Goal: Task Accomplishment & Management: Manage account settings

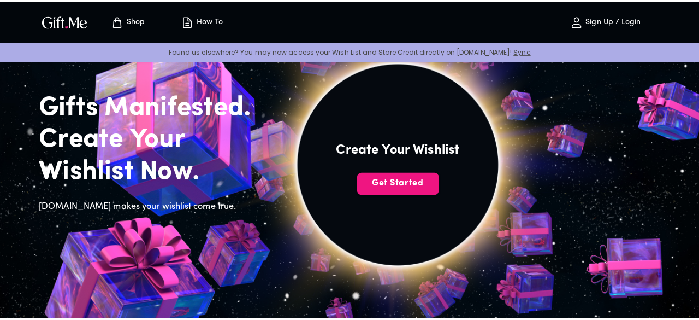
scroll to position [73, 0]
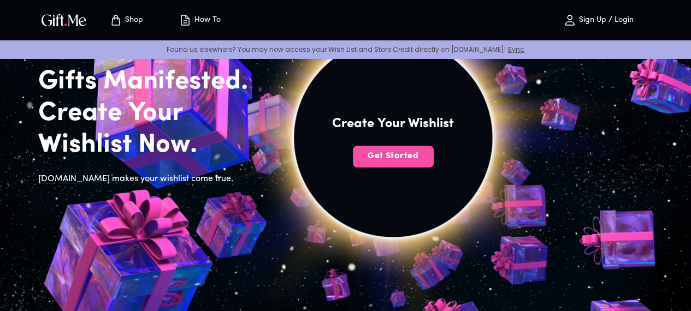
click at [434, 162] on span "Get Started" at bounding box center [393, 156] width 81 height 12
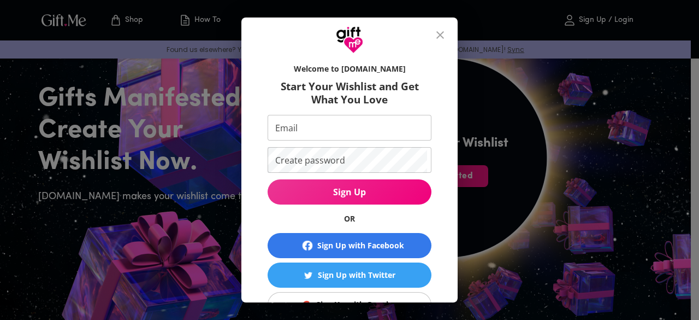
scroll to position [89, 0]
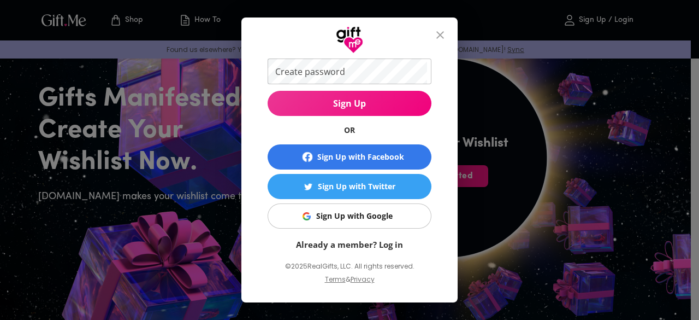
click at [354, 217] on div "Sign Up with Google" at bounding box center [354, 216] width 76 height 12
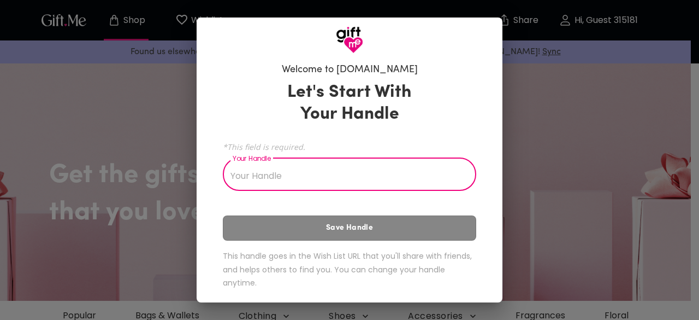
click at [347, 178] on input "Your Handle" at bounding box center [344, 175] width 242 height 31
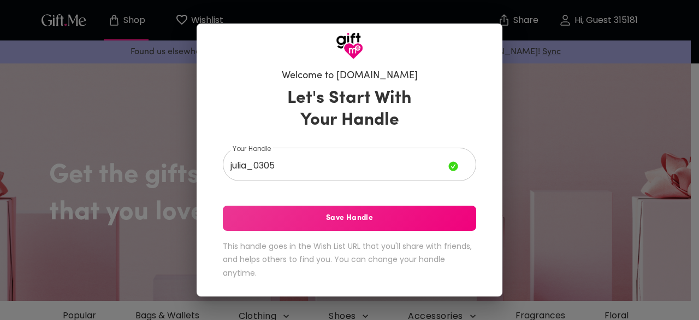
click at [429, 199] on div "Let's Start With Your Handle Your Handle julia_0305 Your Handle Save Handle Thi…" at bounding box center [350, 185] width 254 height 205
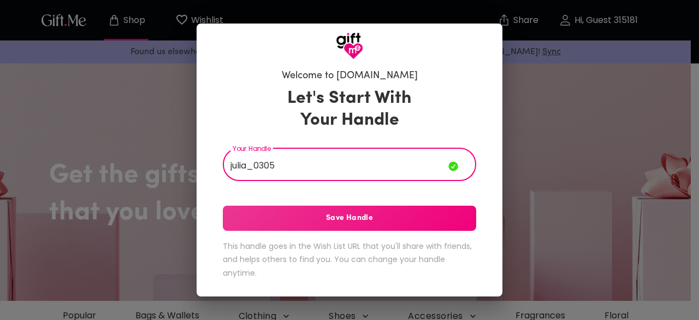
click at [251, 167] on input "julia_0305" at bounding box center [336, 165] width 226 height 31
type input "juli_0305"
click at [269, 220] on span "Save Handle" at bounding box center [350, 218] width 254 height 12
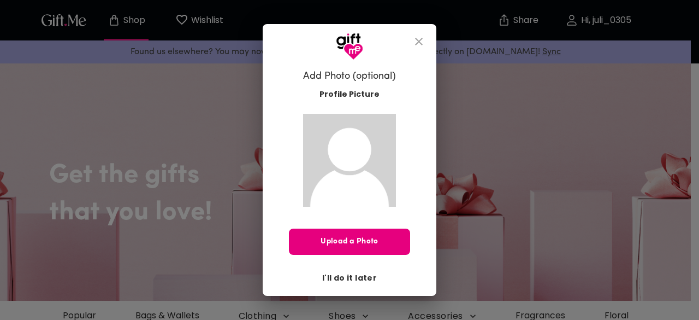
click at [350, 281] on span "I'll do it later" at bounding box center [349, 278] width 55 height 12
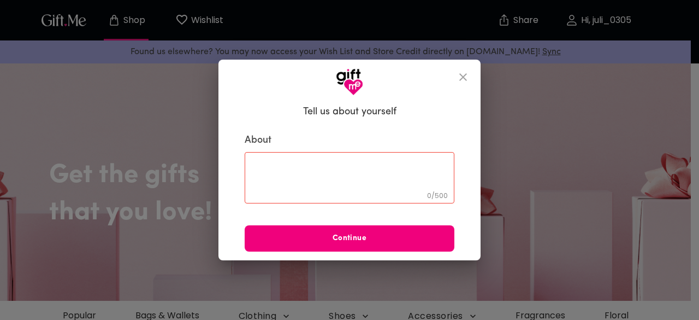
click at [382, 242] on span "Continue" at bounding box center [350, 238] width 210 height 12
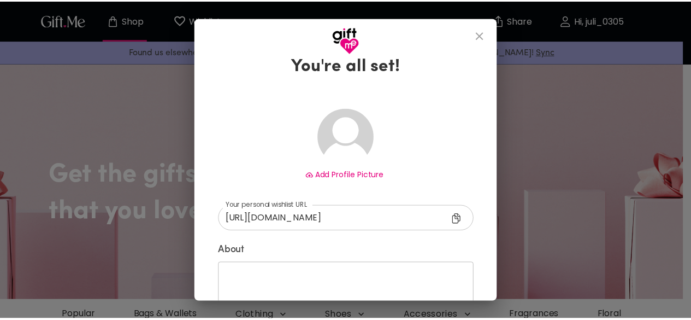
scroll to position [34, 0]
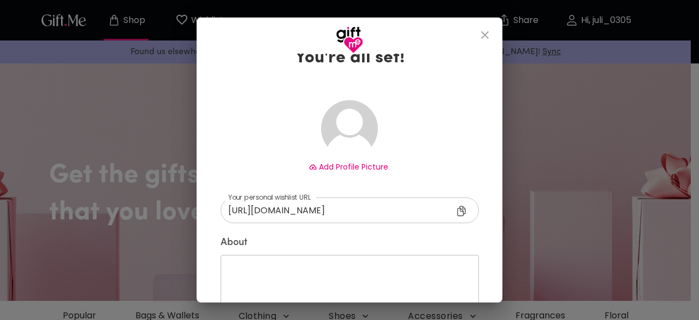
click at [516, 169] on div "Welcome to [DOMAIN_NAME] You're all set! Add Profile Picture [URL][DOMAIN_NAME]…" at bounding box center [349, 160] width 699 height 320
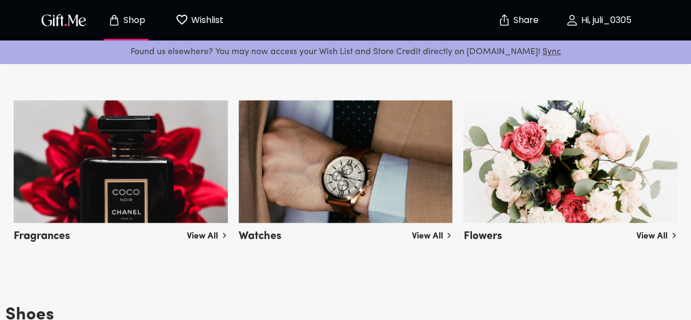
scroll to position [1049, 0]
